Goal: Information Seeking & Learning: Learn about a topic

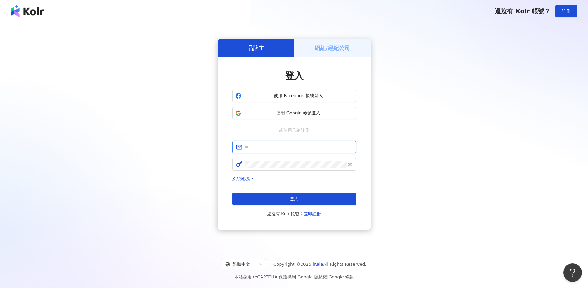
click at [267, 148] on input "text" at bounding box center [298, 147] width 107 height 7
paste input "**********"
type input "**********"
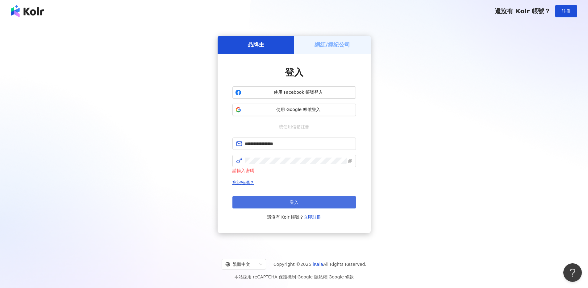
click at [292, 200] on span "登入" at bounding box center [294, 202] width 9 height 5
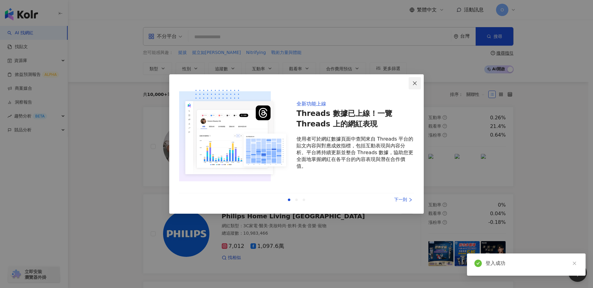
click at [416, 84] on icon "close" at bounding box center [415, 83] width 4 height 4
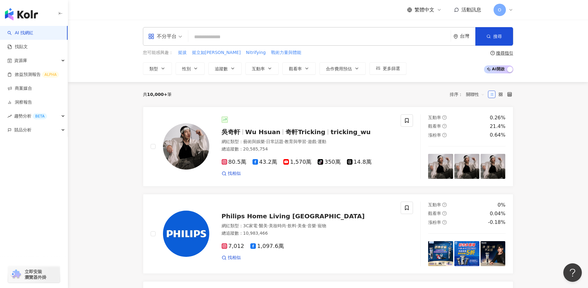
click at [342, 44] on div "不分平台 台灣 搜尋" at bounding box center [328, 36] width 370 height 19
click at [293, 40] on input "search" at bounding box center [319, 37] width 257 height 12
type input "*"
click at [204, 38] on input "search" at bounding box center [319, 37] width 257 height 12
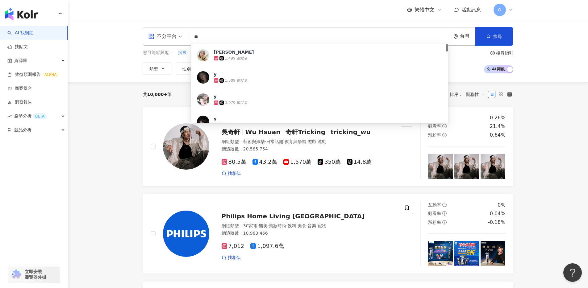
type input "*"
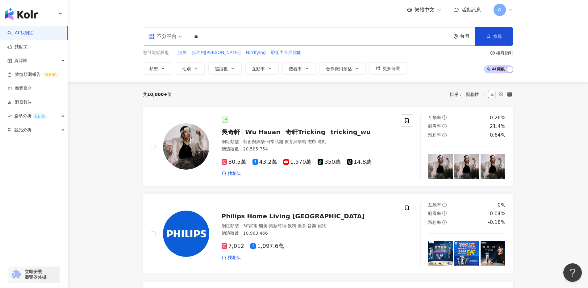
type input "*"
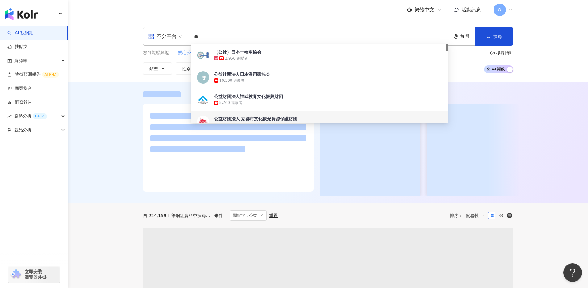
click at [94, 133] on div at bounding box center [328, 142] width 520 height 121
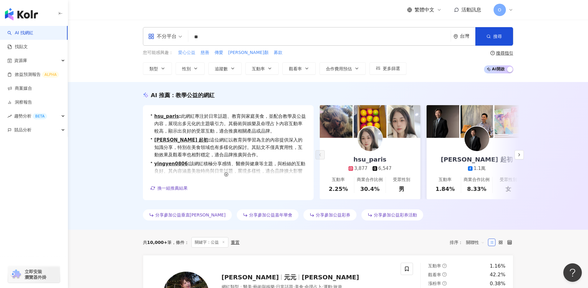
click at [190, 53] on span "愛心公益" at bounding box center [186, 53] width 17 height 6
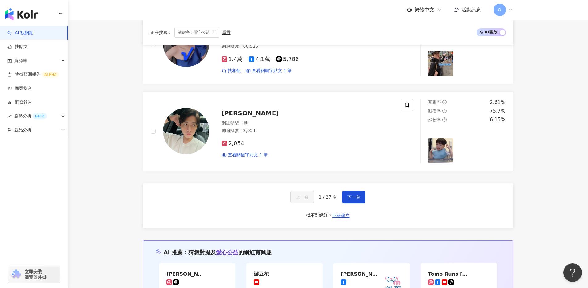
scroll to position [1131, 0]
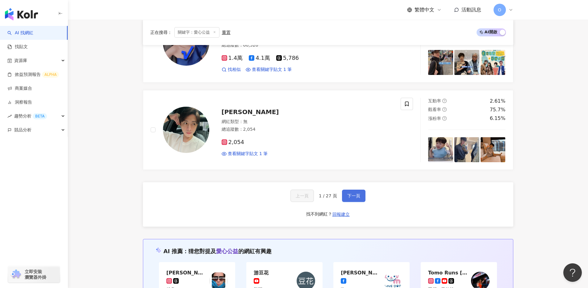
click at [351, 194] on span "下一頁" at bounding box center [353, 196] width 13 height 5
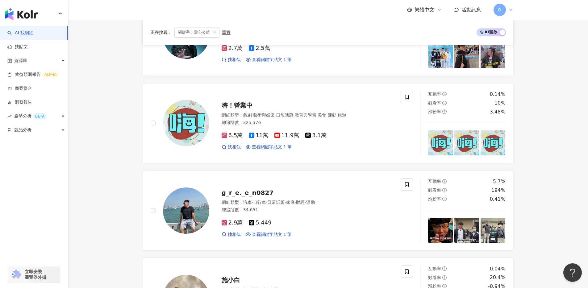
scroll to position [397, 0]
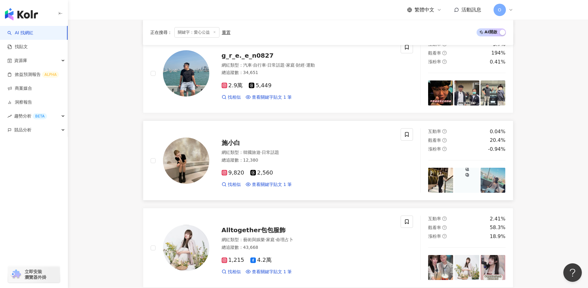
click at [231, 141] on span "施小白" at bounding box center [231, 142] width 19 height 7
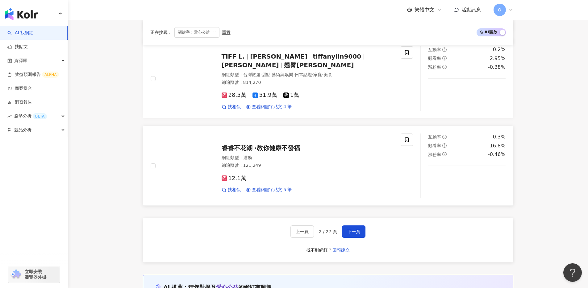
scroll to position [1113, 0]
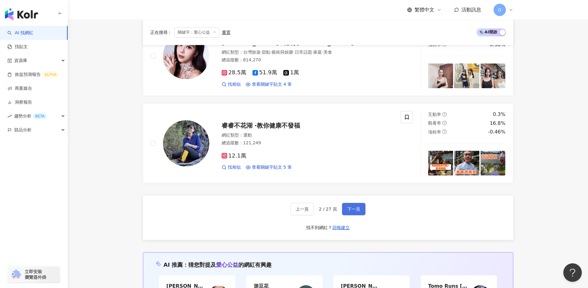
click at [351, 206] on button "下一頁" at bounding box center [353, 209] width 23 height 12
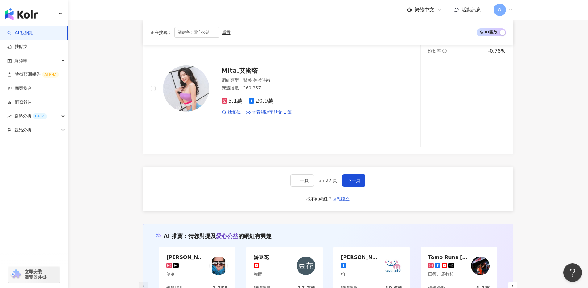
scroll to position [1130, 0]
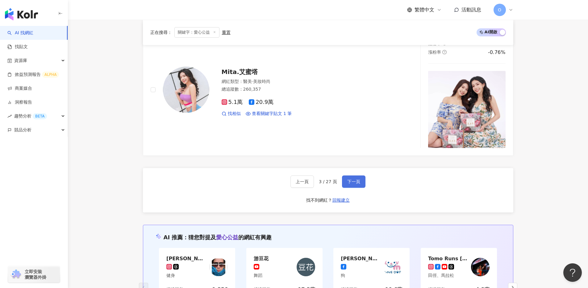
click at [357, 179] on span "下一頁" at bounding box center [353, 181] width 13 height 5
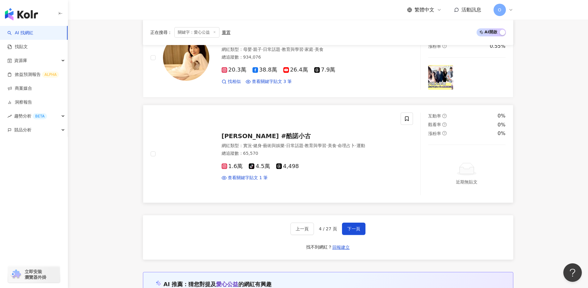
scroll to position [1156, 0]
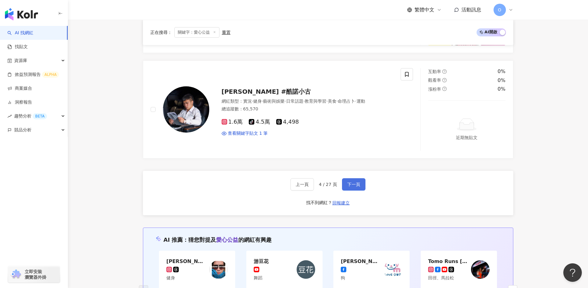
click at [357, 189] on button "下一頁" at bounding box center [353, 184] width 23 height 12
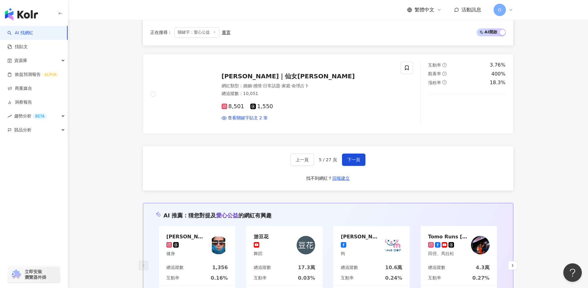
scroll to position [1168, 0]
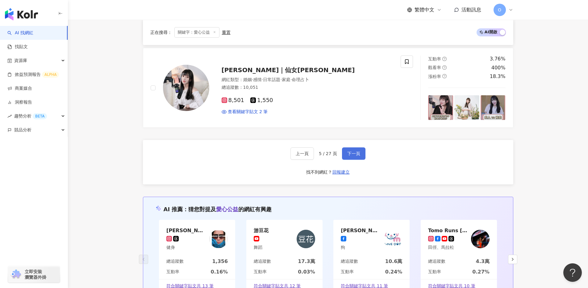
click at [358, 155] on span "下一頁" at bounding box center [353, 153] width 13 height 5
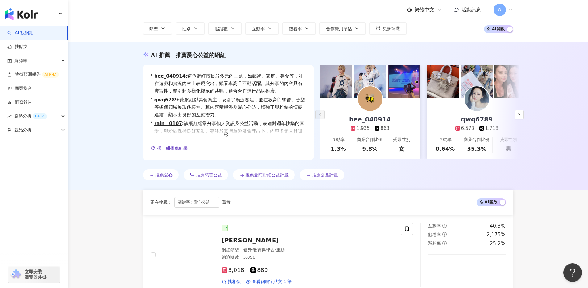
scroll to position [0, 0]
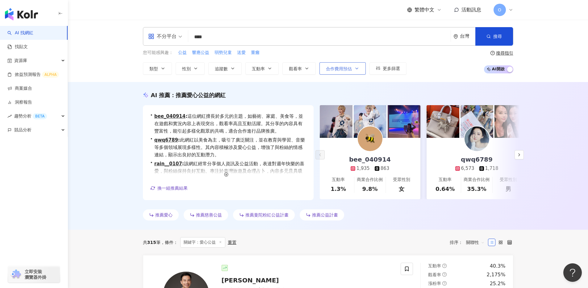
click at [343, 69] on span "合作費用預估" at bounding box center [339, 68] width 26 height 5
click at [438, 64] on div "您可能感興趣： 公益 響應公益 弱勢兒童 送愛 重癱 類型 性別 追蹤數 互動率 觀看率 合作費用預估 更多篩選 選擇合作費用預估 ： 幣別 ： 新台幣 ( …" at bounding box center [328, 61] width 370 height 25
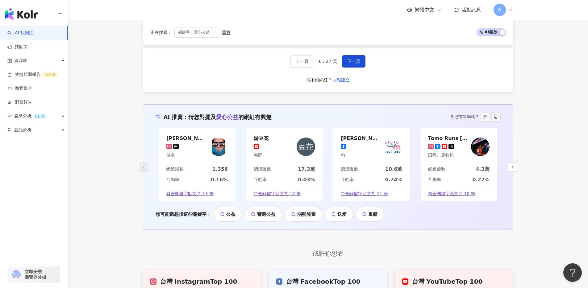
scroll to position [1262, 0]
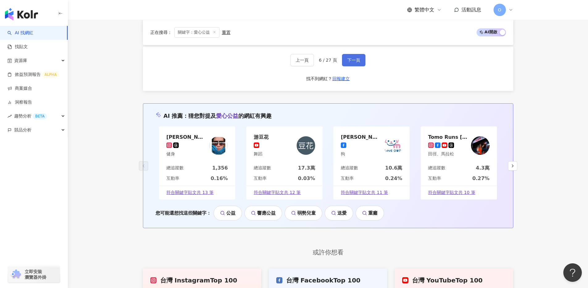
click at [353, 64] on button "下一頁" at bounding box center [353, 60] width 23 height 12
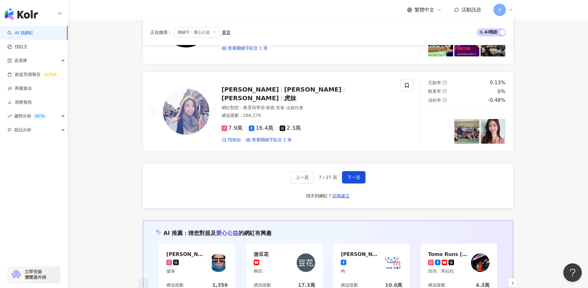
scroll to position [1093, 0]
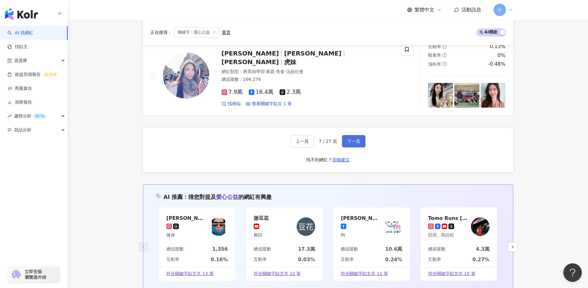
click at [356, 138] on button "下一頁" at bounding box center [353, 141] width 23 height 12
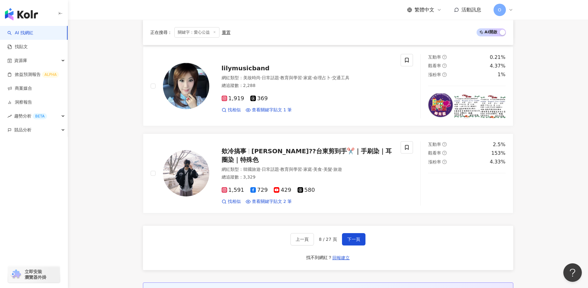
scroll to position [1123, 0]
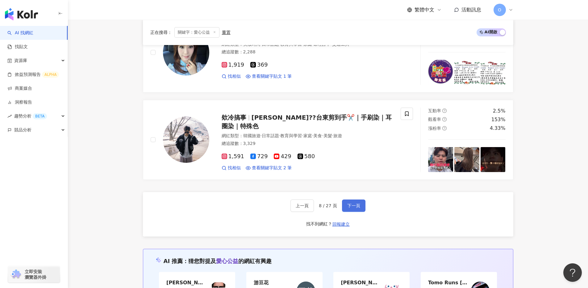
click at [363, 204] on button "下一頁" at bounding box center [353, 206] width 23 height 12
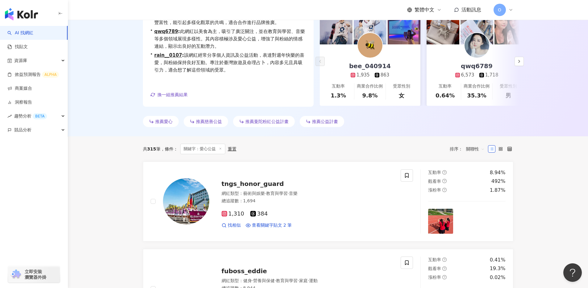
scroll to position [0, 0]
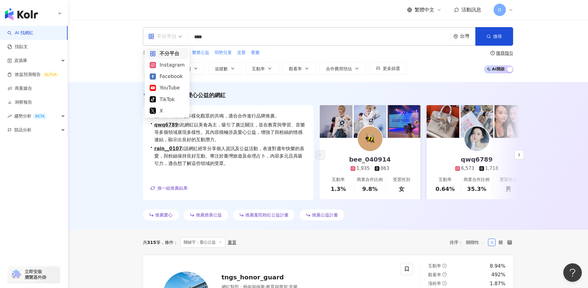
click at [172, 37] on div "不分平台" at bounding box center [162, 36] width 28 height 10
click at [173, 88] on div "YouTube" at bounding box center [167, 88] width 35 height 8
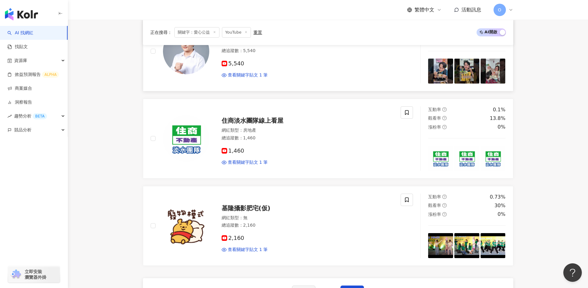
scroll to position [1182, 0]
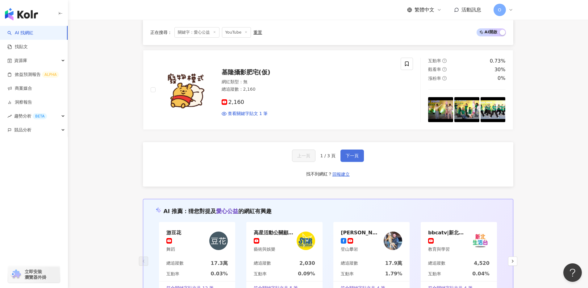
click at [351, 156] on button "下一頁" at bounding box center [352, 156] width 23 height 12
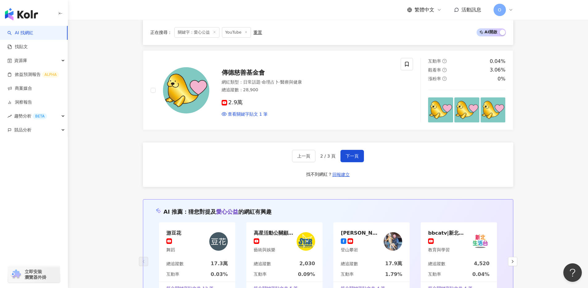
scroll to position [908, 0]
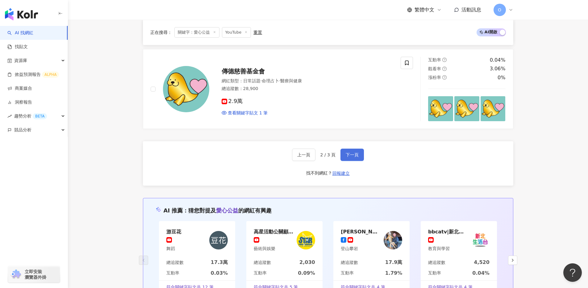
click at [353, 153] on span "下一頁" at bounding box center [352, 155] width 13 height 5
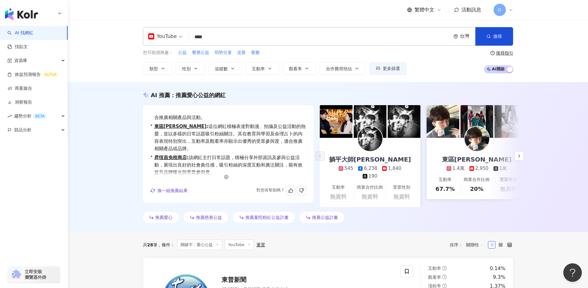
scroll to position [0, 0]
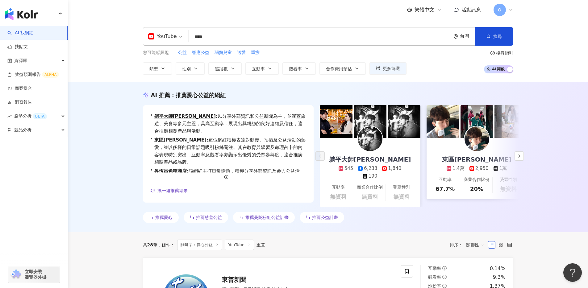
click at [203, 37] on input "****" at bounding box center [319, 37] width 257 height 12
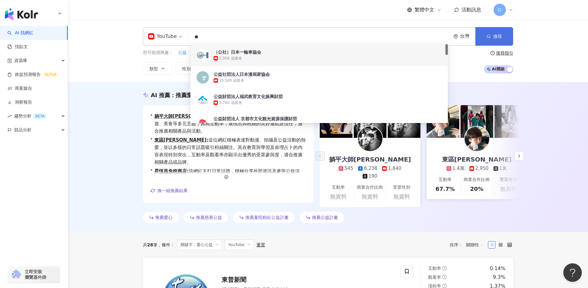
type input "**"
click at [488, 35] on circle "button" at bounding box center [488, 36] width 3 height 3
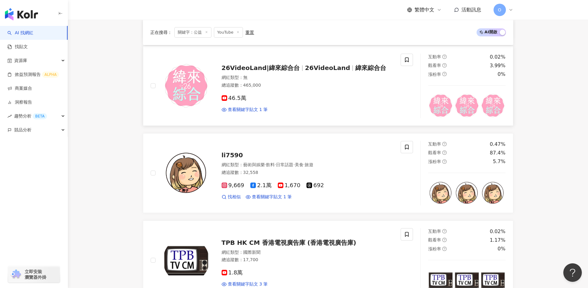
scroll to position [341, 0]
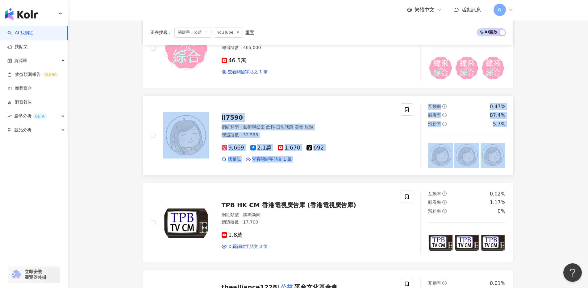
click at [233, 114] on span "li7590" at bounding box center [232, 117] width 21 height 7
click at [345, 96] on link "li7590 網紅類型 ： 藝術與娛樂 · 飲料 · 日常話題 · 美食 · 旅遊 總追蹤數 ： 32,558 9,669 2.1萬 1,670 692 找相…" at bounding box center [328, 136] width 370 height 80
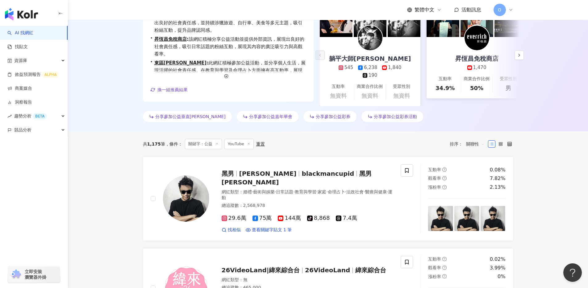
scroll to position [73, 0]
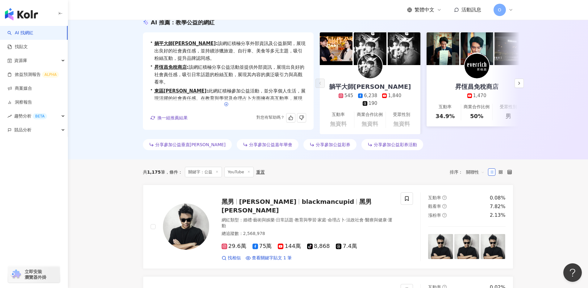
click at [227, 102] on icon "button" at bounding box center [226, 104] width 4 height 4
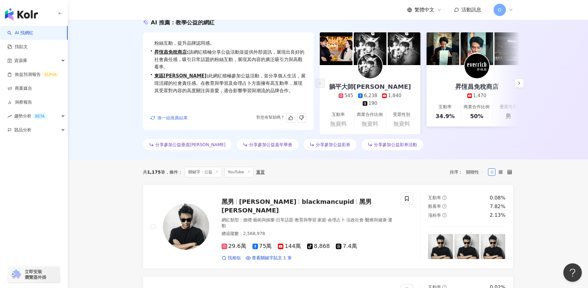
click at [182, 115] on span "換一組推薦結果" at bounding box center [172, 117] width 30 height 5
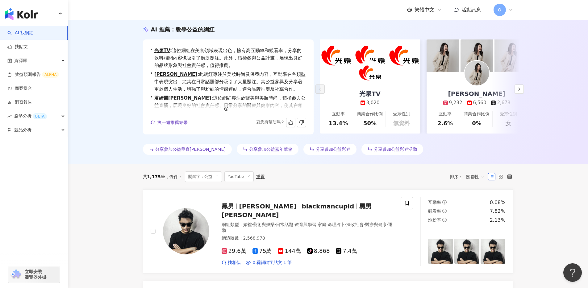
scroll to position [61, 0]
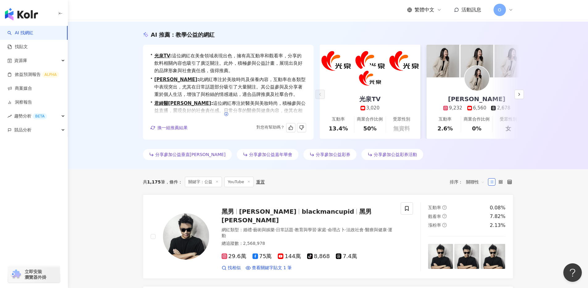
click at [225, 115] on icon "button" at bounding box center [226, 114] width 4 height 4
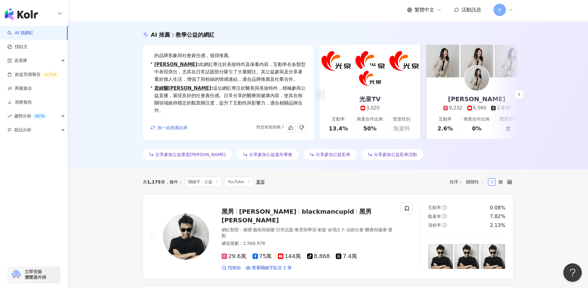
click at [182, 125] on span "換一組推薦結果" at bounding box center [172, 127] width 30 height 5
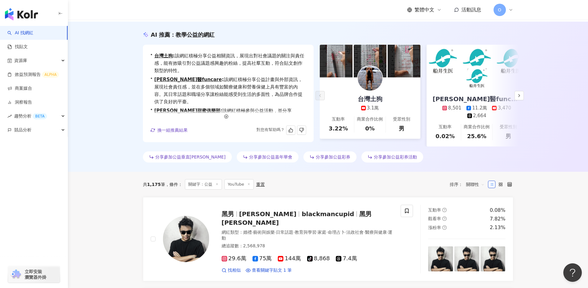
click at [183, 133] on span "換一組推薦結果" at bounding box center [172, 130] width 30 height 5
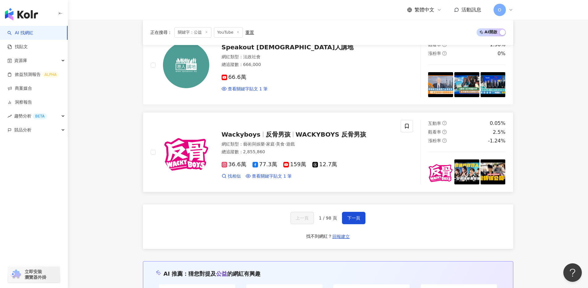
scroll to position [1110, 0]
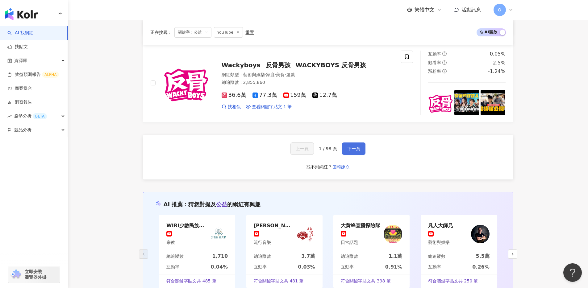
click at [356, 146] on span "下一頁" at bounding box center [353, 148] width 13 height 5
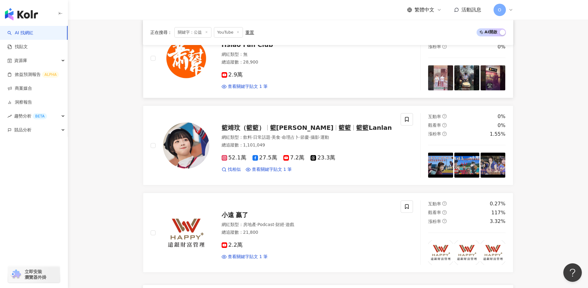
scroll to position [1222, 0]
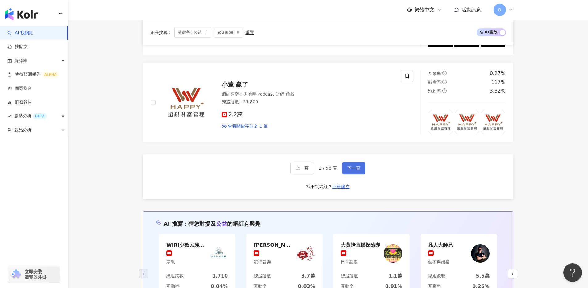
click at [359, 166] on span "下一頁" at bounding box center [353, 168] width 13 height 5
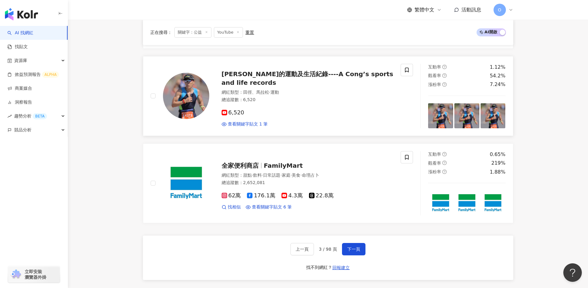
scroll to position [842, 0]
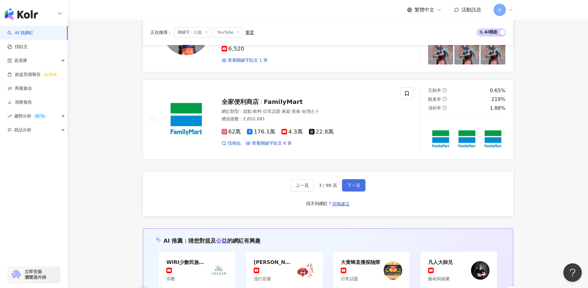
click at [348, 179] on button "下一頁" at bounding box center [353, 185] width 23 height 12
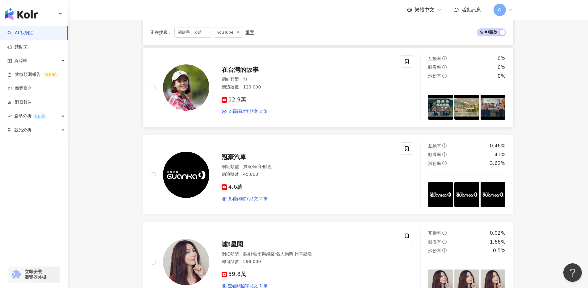
scroll to position [1011, 0]
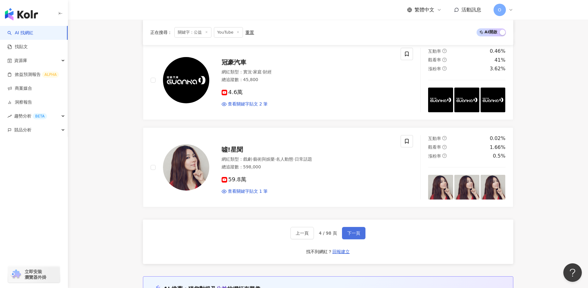
click at [349, 231] on span "下一頁" at bounding box center [353, 233] width 13 height 5
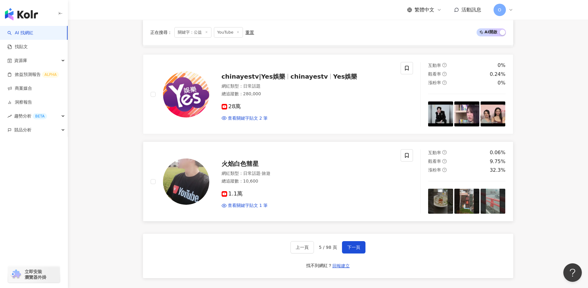
scroll to position [1203, 0]
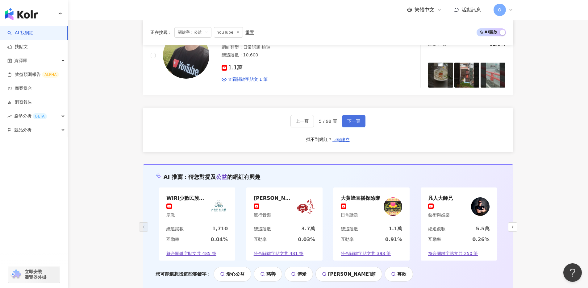
click at [358, 124] on button "下一頁" at bounding box center [353, 121] width 23 height 12
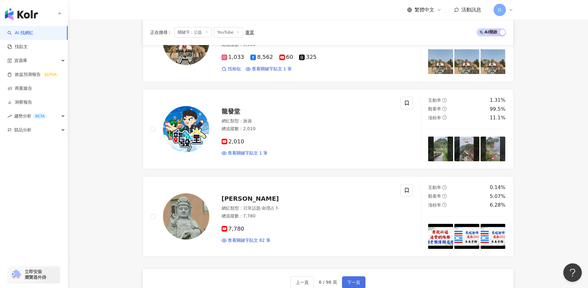
scroll to position [864, 0]
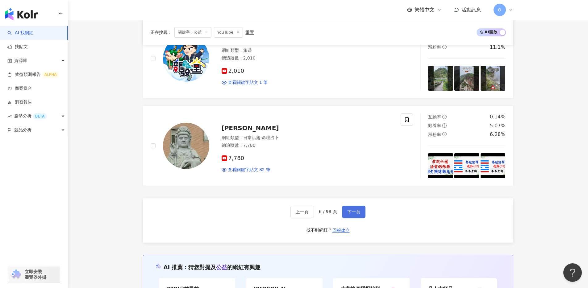
click at [350, 206] on button "下一頁" at bounding box center [353, 212] width 23 height 12
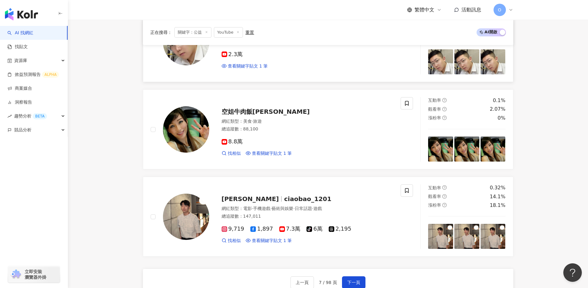
scroll to position [910, 0]
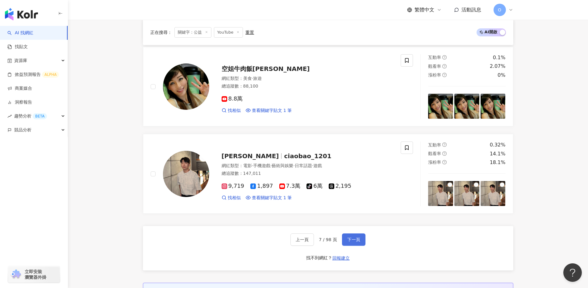
click at [361, 243] on div "上一頁 7 / 98 頁 下一頁" at bounding box center [328, 240] width 75 height 12
click at [361, 239] on button "下一頁" at bounding box center [353, 240] width 23 height 12
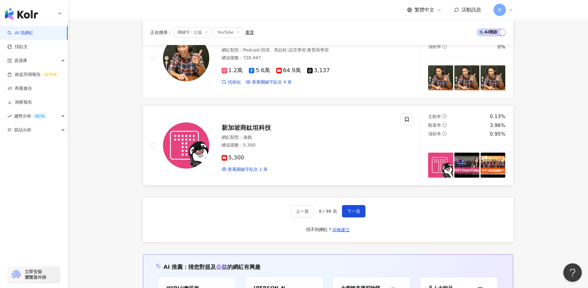
scroll to position [1059, 0]
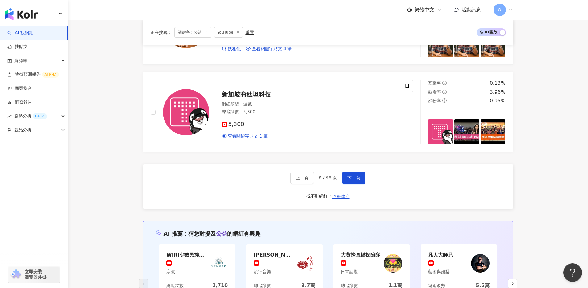
click at [366, 177] on div "上一頁 8 / 98 頁 下一頁 找不到網紅？ 回報建立" at bounding box center [328, 187] width 370 height 44
click at [362, 175] on button "下一頁" at bounding box center [353, 178] width 23 height 12
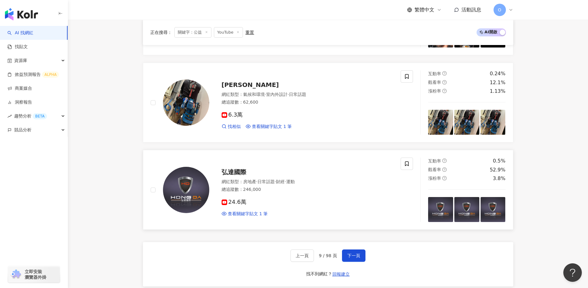
scroll to position [1023, 0]
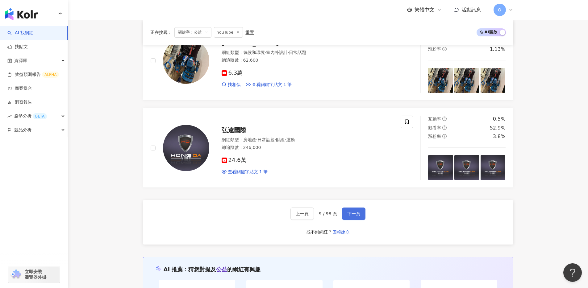
click at [353, 214] on button "下一頁" at bounding box center [353, 214] width 23 height 12
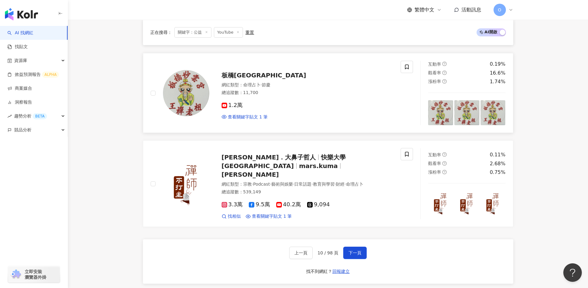
scroll to position [1057, 0]
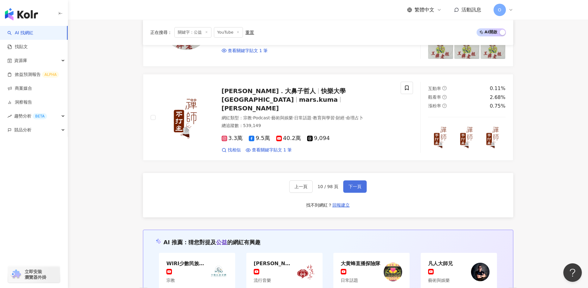
click at [358, 184] on span "下一頁" at bounding box center [355, 186] width 13 height 5
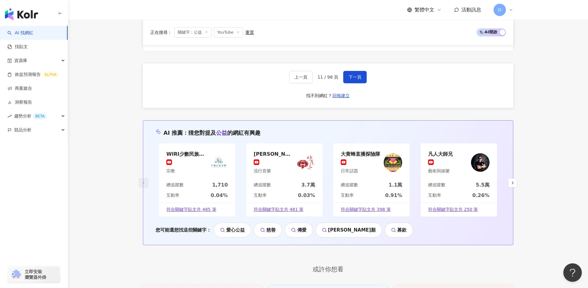
scroll to position [1231, 0]
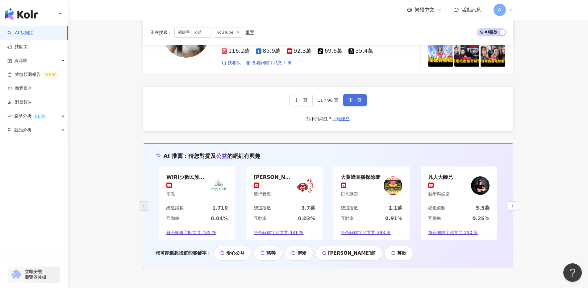
click at [349, 94] on button "下一頁" at bounding box center [354, 100] width 23 height 12
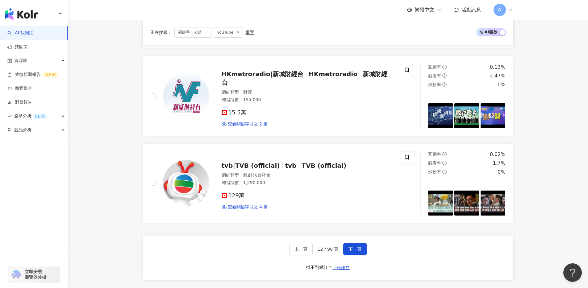
scroll to position [810, 0]
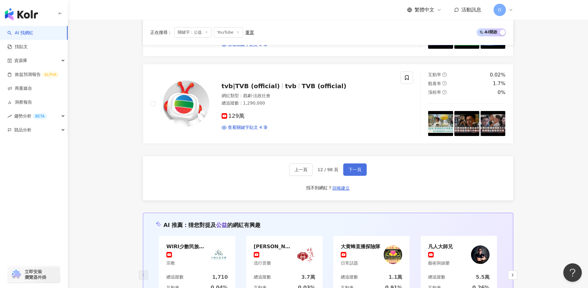
click at [358, 167] on span "下一頁" at bounding box center [355, 169] width 13 height 5
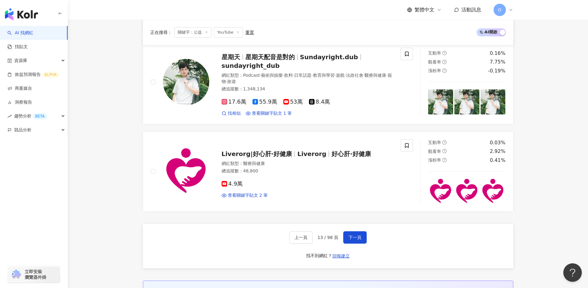
scroll to position [922, 0]
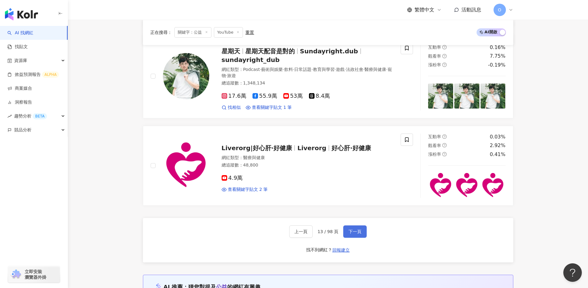
click at [357, 229] on span "下一頁" at bounding box center [355, 231] width 13 height 5
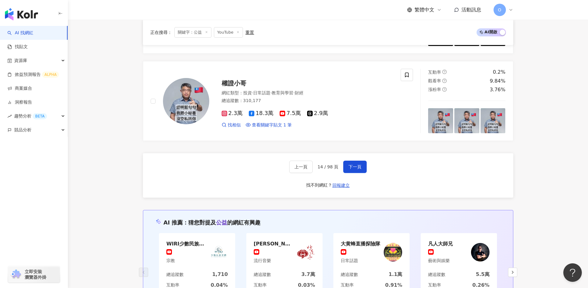
scroll to position [1034, 0]
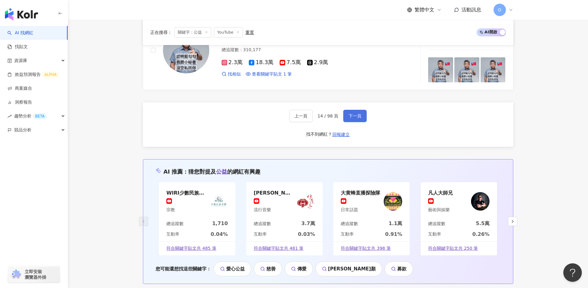
click at [355, 119] on button "下一頁" at bounding box center [354, 116] width 23 height 12
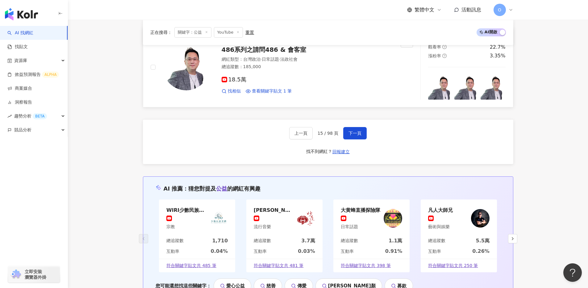
scroll to position [1115, 0]
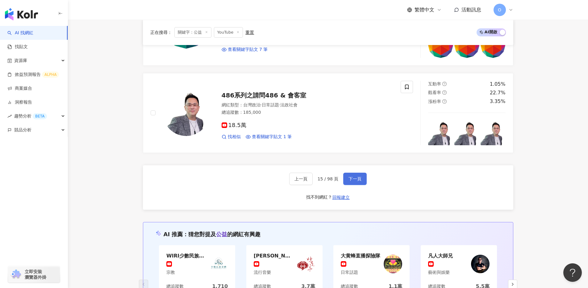
click at [363, 176] on button "下一頁" at bounding box center [354, 179] width 23 height 12
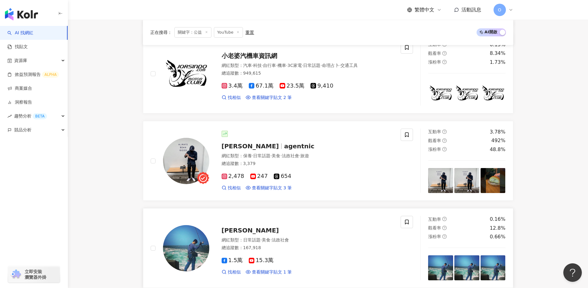
scroll to position [942, 0]
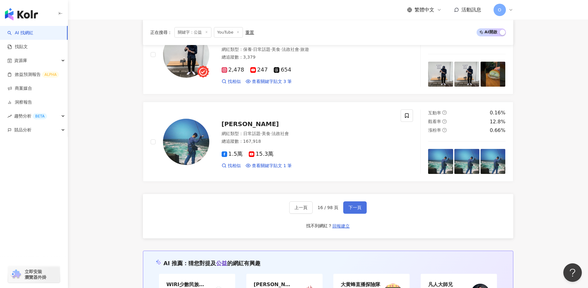
click at [352, 205] on span "下一頁" at bounding box center [355, 207] width 13 height 5
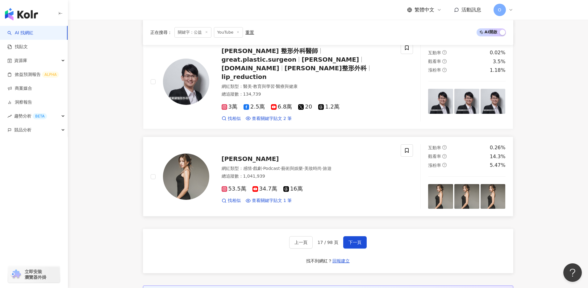
scroll to position [924, 0]
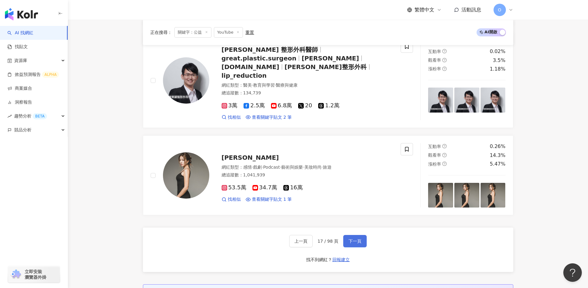
click at [356, 239] on span "下一頁" at bounding box center [355, 241] width 13 height 5
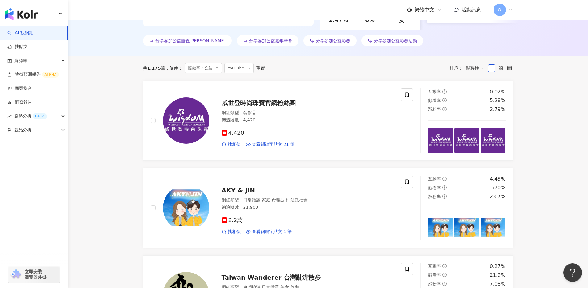
scroll to position [139, 0]
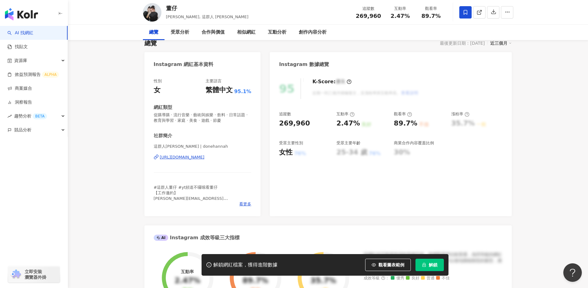
scroll to position [68, 0]
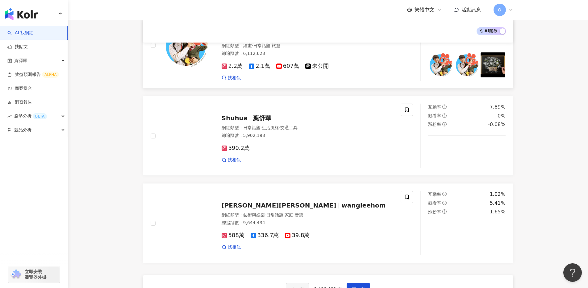
scroll to position [972, 0]
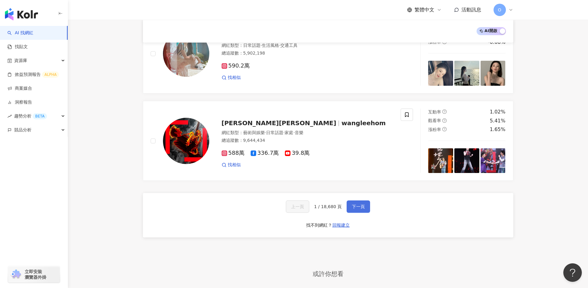
click at [360, 201] on button "下一頁" at bounding box center [358, 207] width 23 height 12
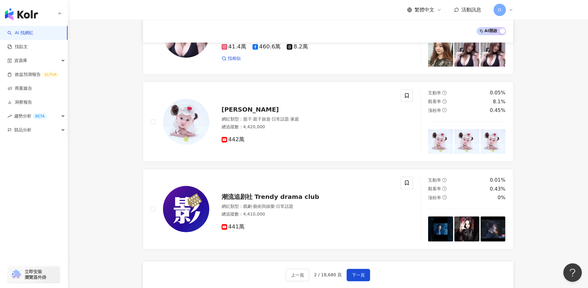
scroll to position [1036, 0]
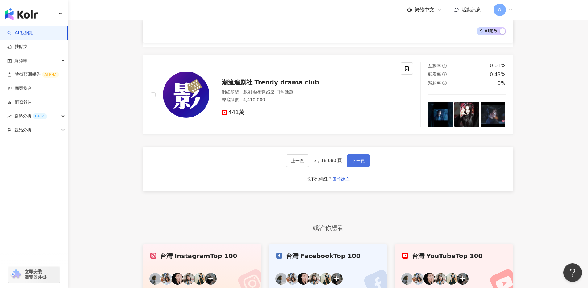
click at [359, 158] on span "下一頁" at bounding box center [358, 160] width 13 height 5
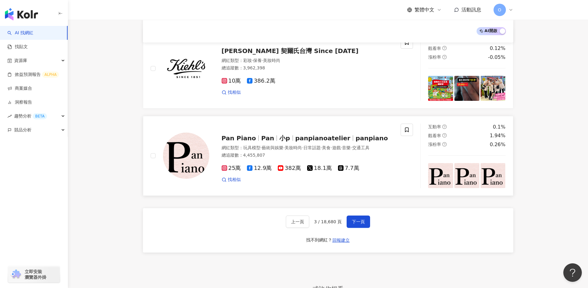
scroll to position [999, 0]
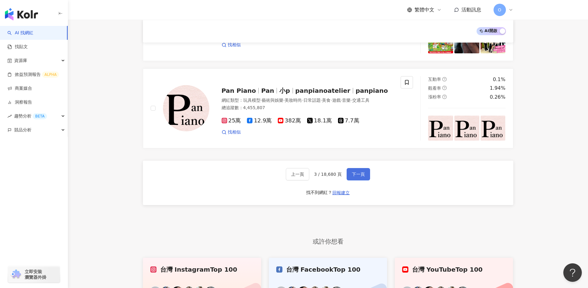
click at [359, 176] on span "下一頁" at bounding box center [358, 174] width 13 height 5
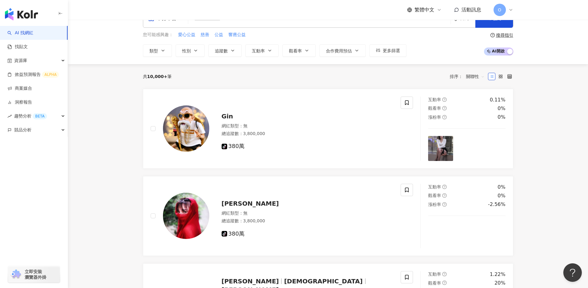
scroll to position [0, 0]
